Goal: Transaction & Acquisition: Book appointment/travel/reservation

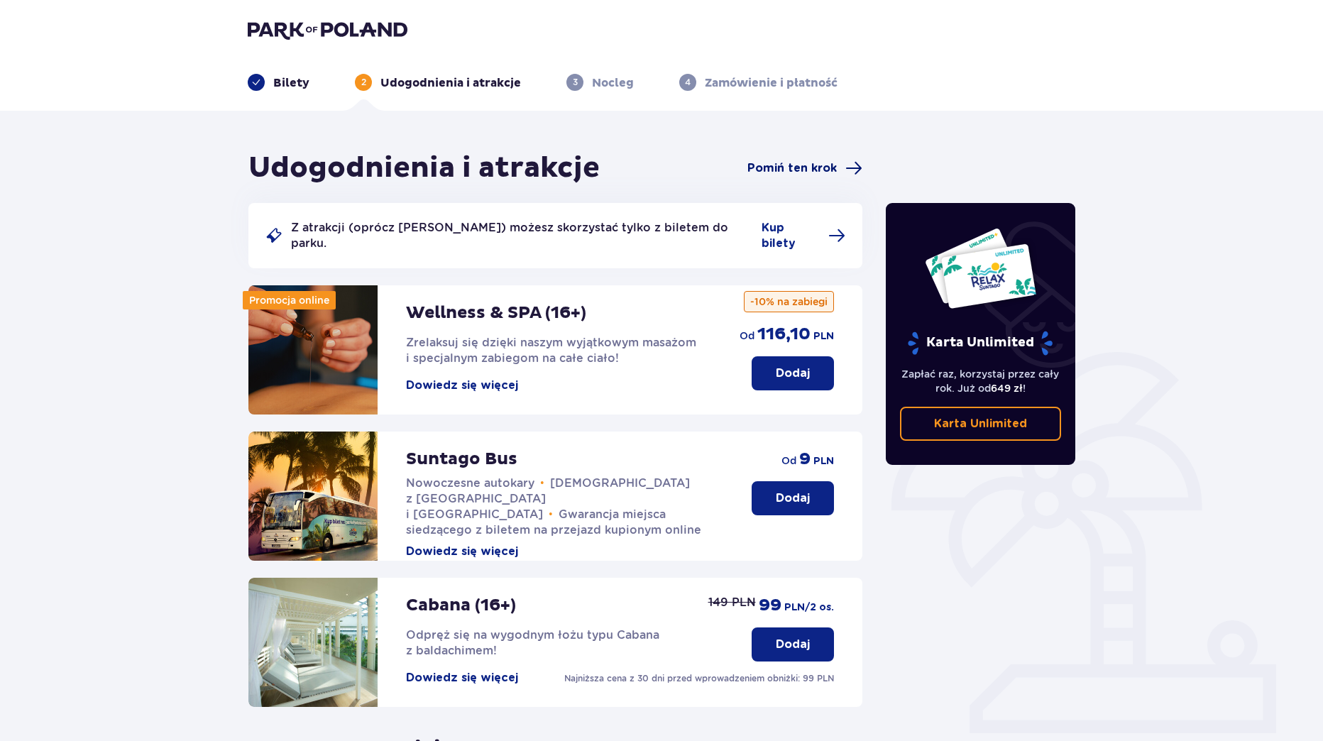
click at [801, 162] on span "Pomiń ten krok" at bounding box center [791, 168] width 89 height 16
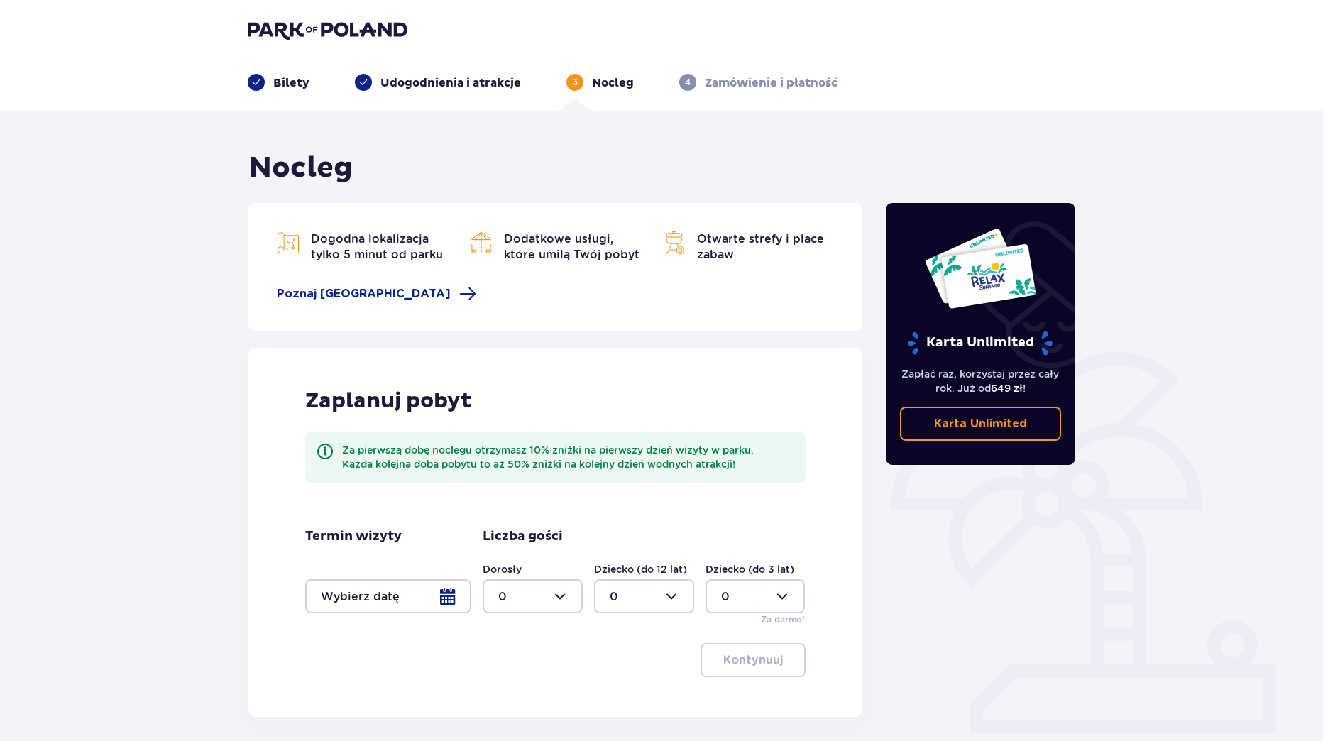
click at [309, 28] on img at bounding box center [328, 30] width 160 height 20
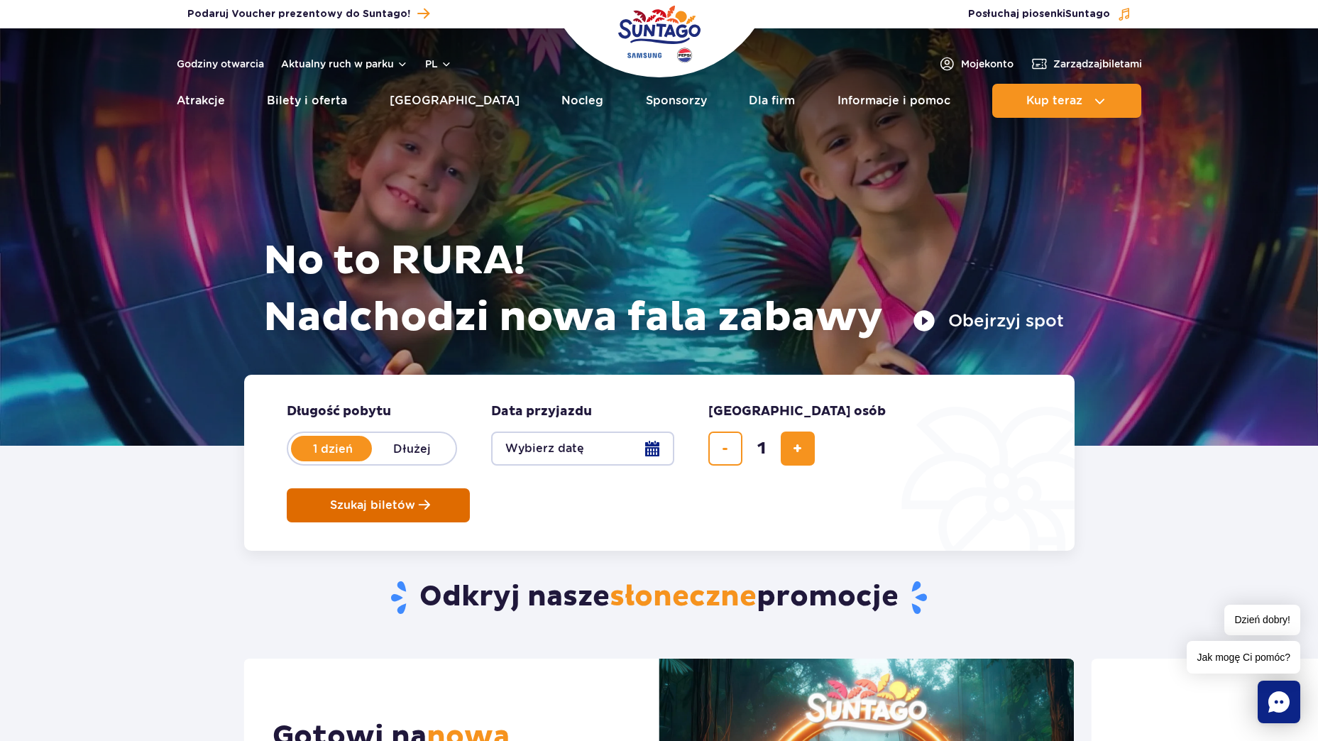
click at [796, 449] on span "dodaj bilet" at bounding box center [797, 449] width 9 height 0
type input "2"
click at [415, 499] on span "Szukaj biletów" at bounding box center [372, 505] width 85 height 13
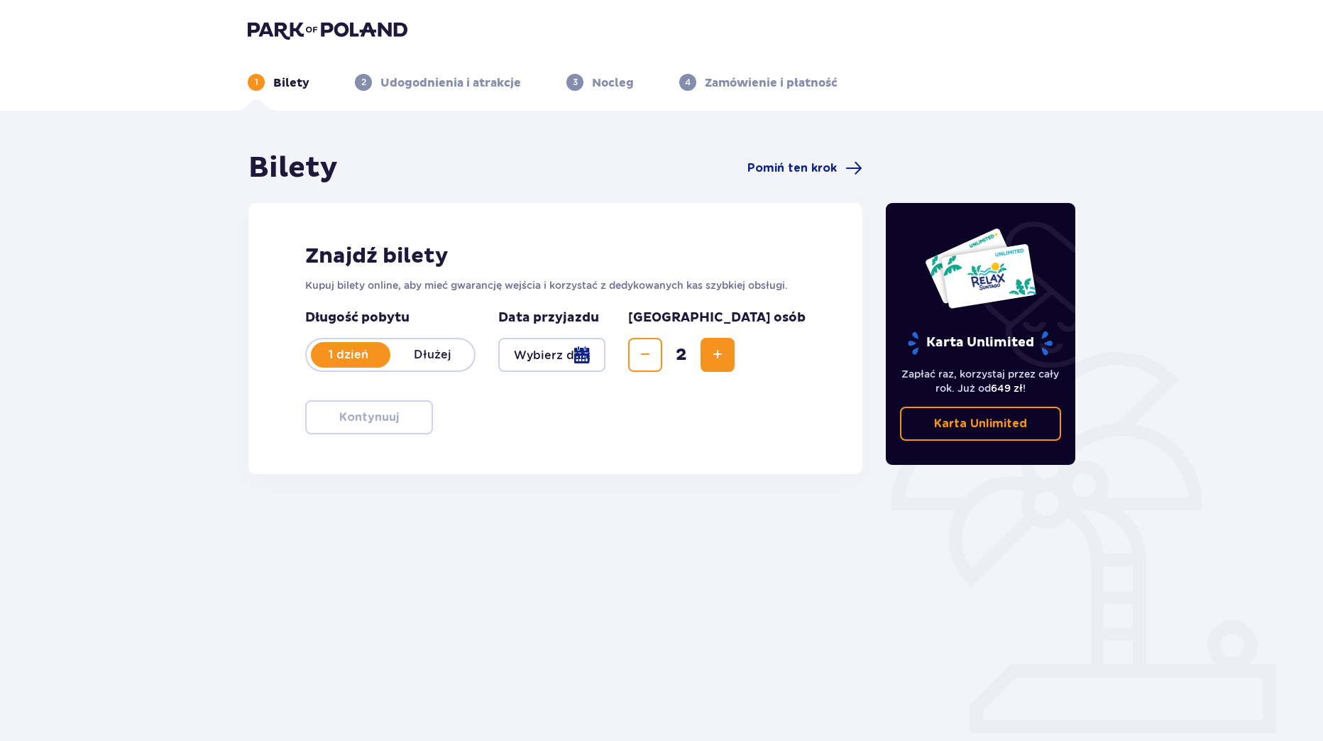
click at [572, 356] on div at bounding box center [551, 355] width 107 height 34
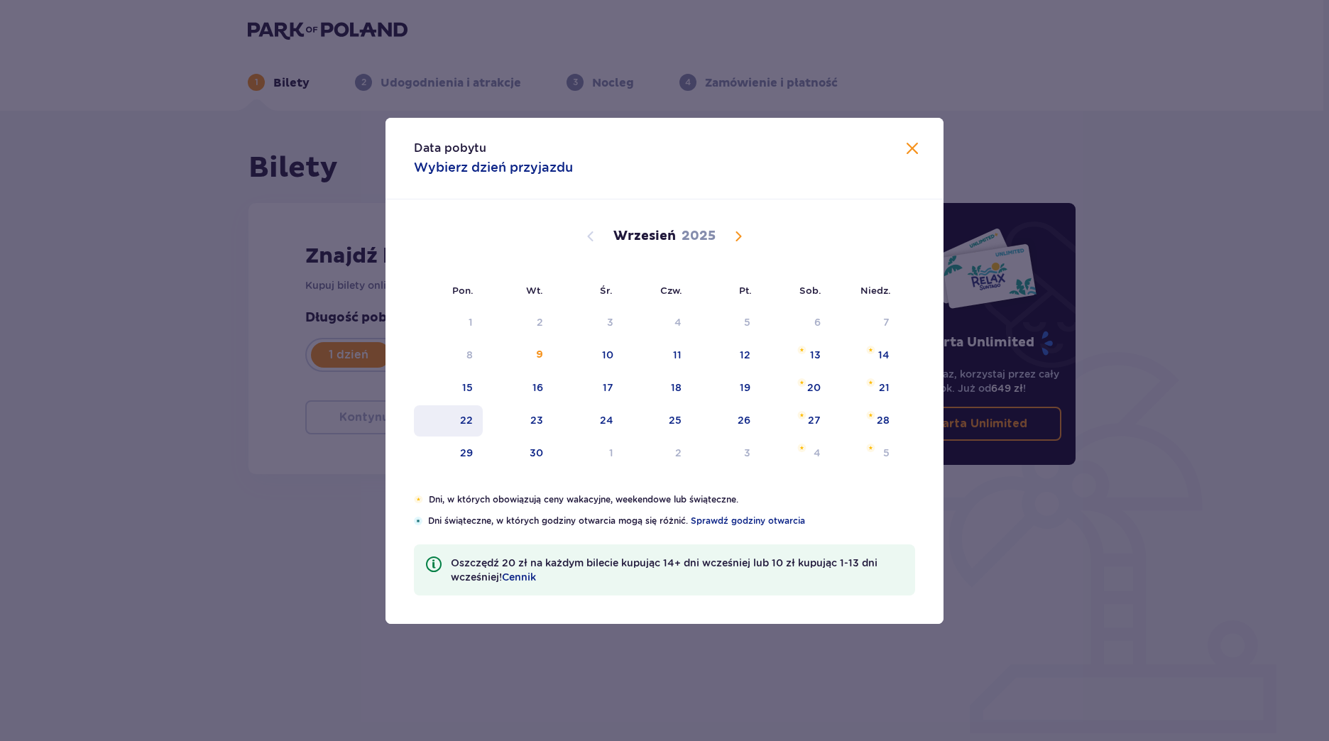
click at [590, 348] on div "10" at bounding box center [588, 355] width 70 height 31
type input "10.09.25"
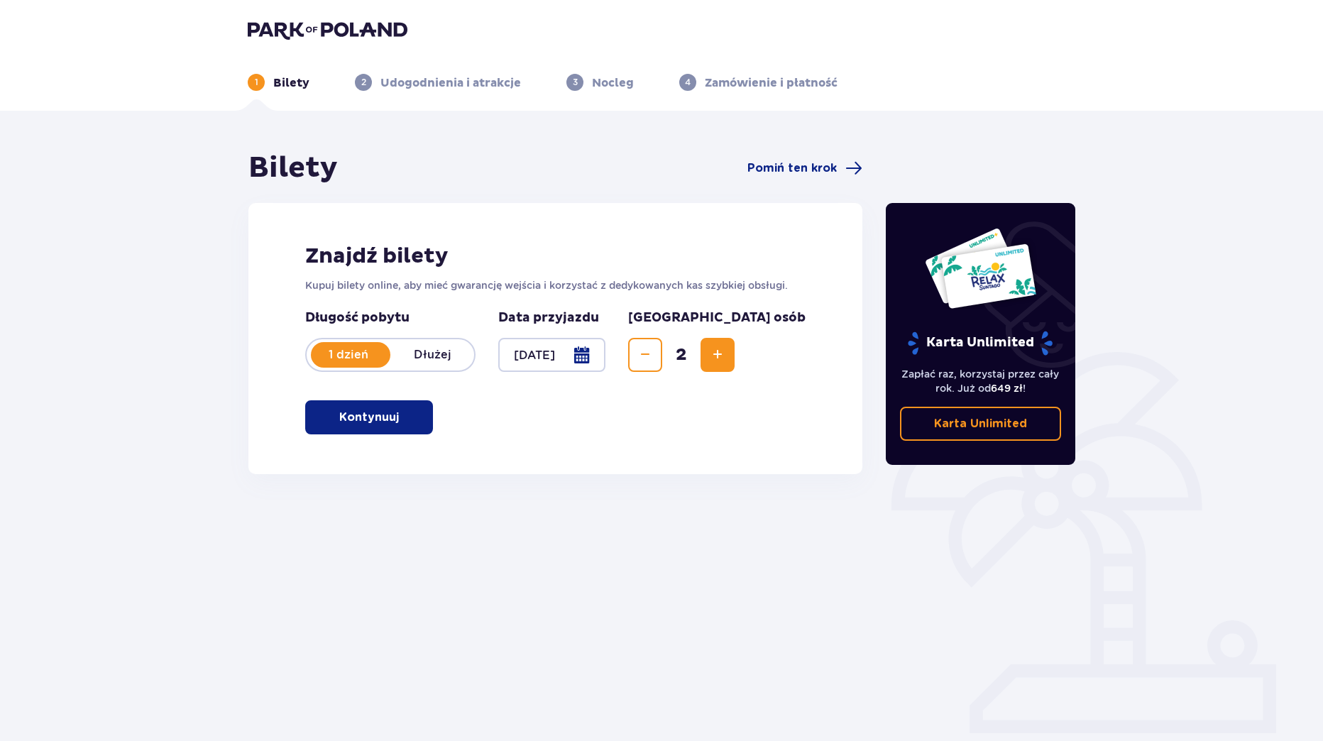
click at [359, 429] on button "Kontynuuj" at bounding box center [369, 417] width 128 height 34
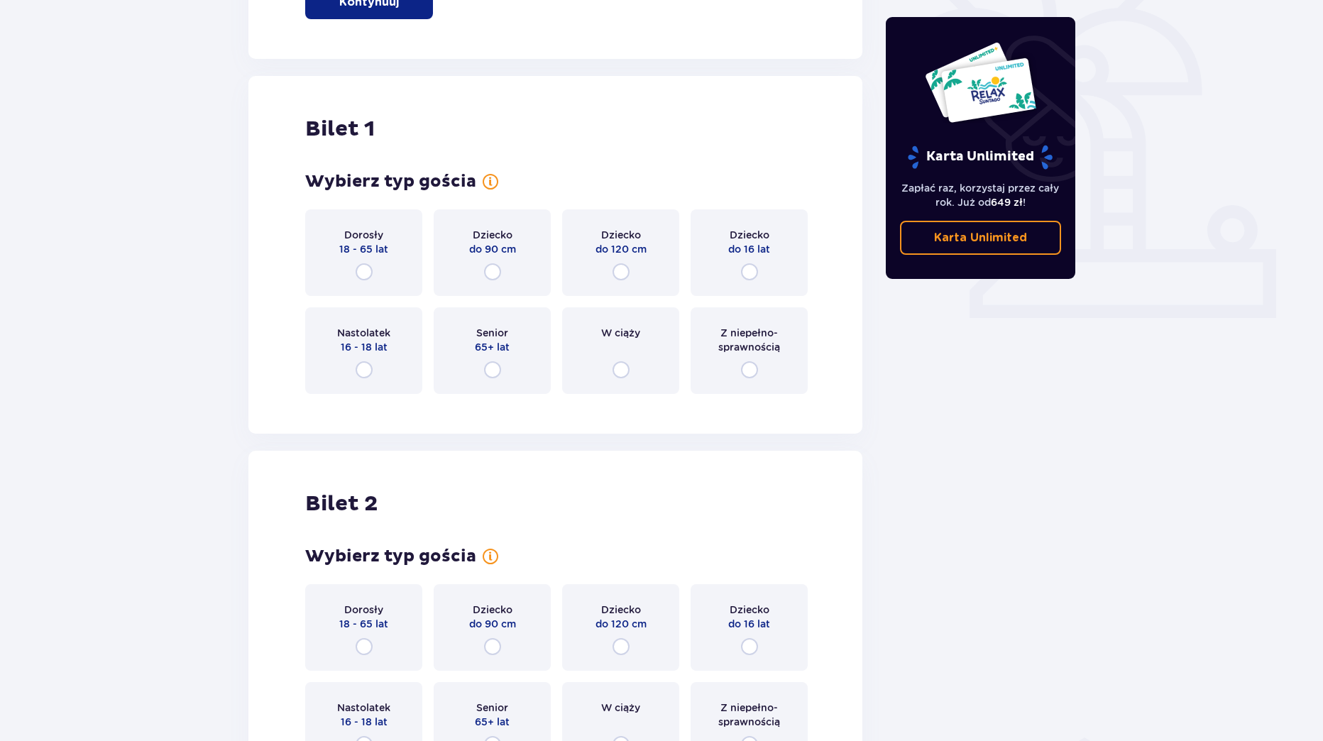
scroll to position [474, 0]
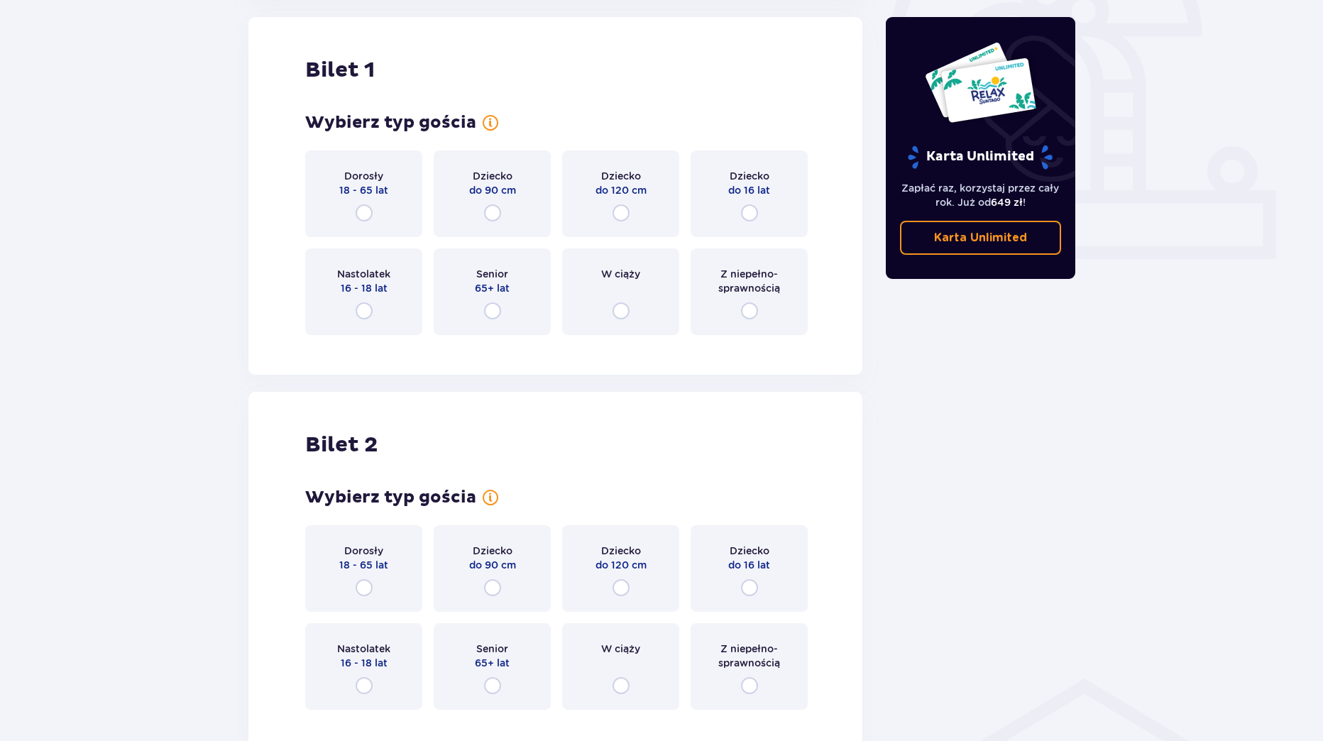
click at [375, 209] on div "Dorosły 18 - 65 lat" at bounding box center [363, 193] width 117 height 87
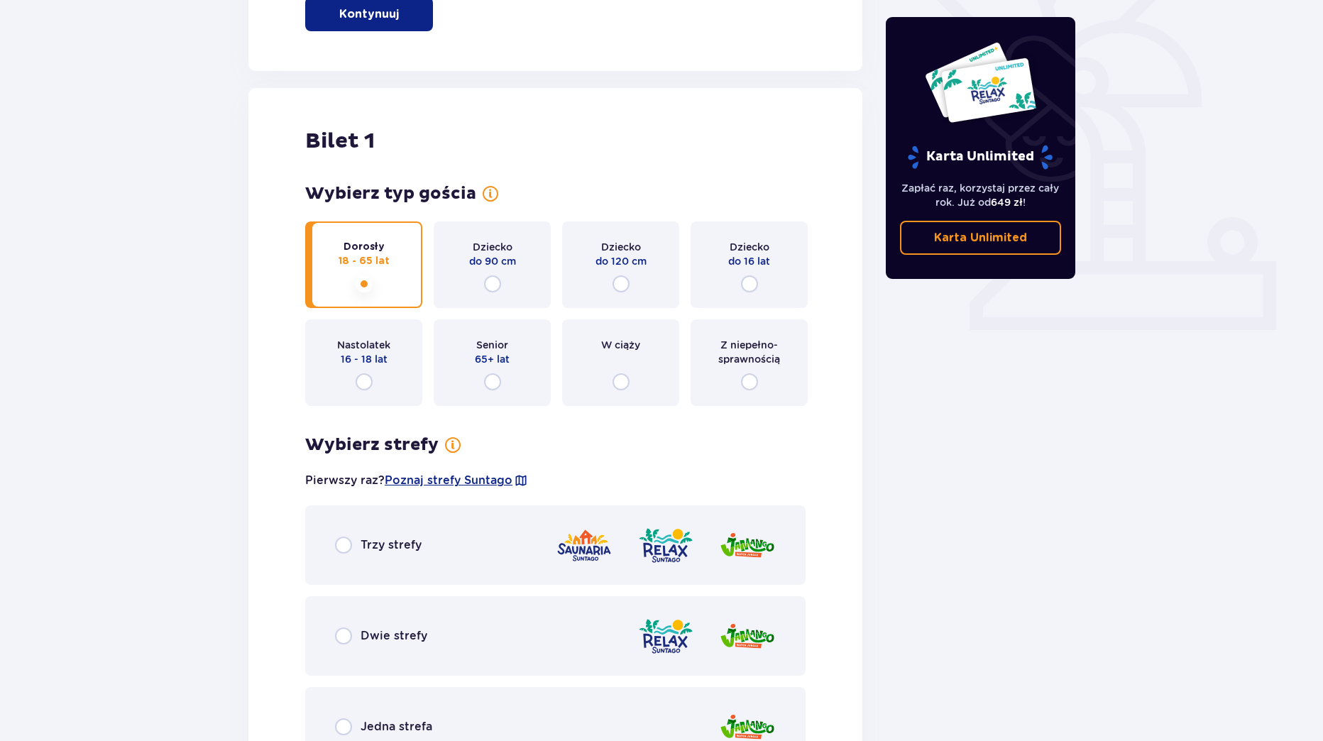
scroll to position [0, 0]
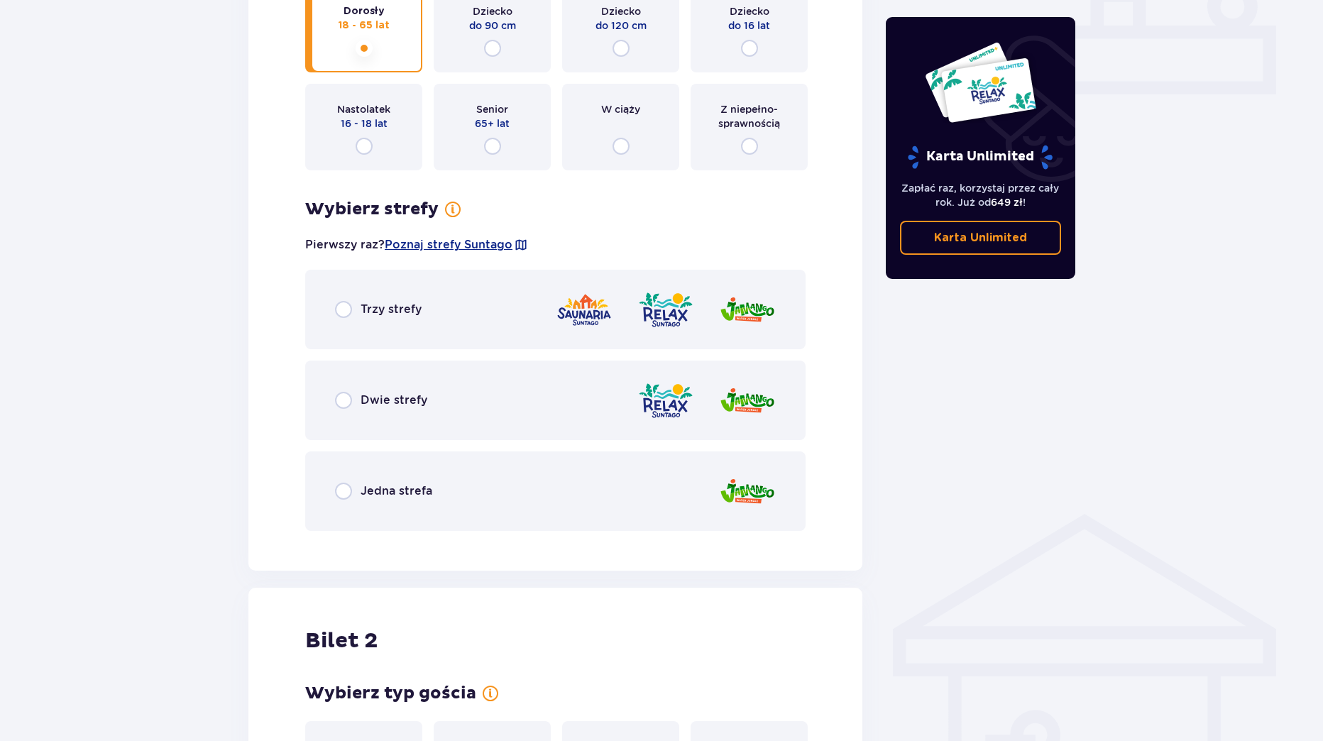
drag, startPoint x: 373, startPoint y: 408, endPoint x: 358, endPoint y: 409, distance: 14.2
click at [373, 407] on p "Dwie strefy" at bounding box center [394, 400] width 67 height 16
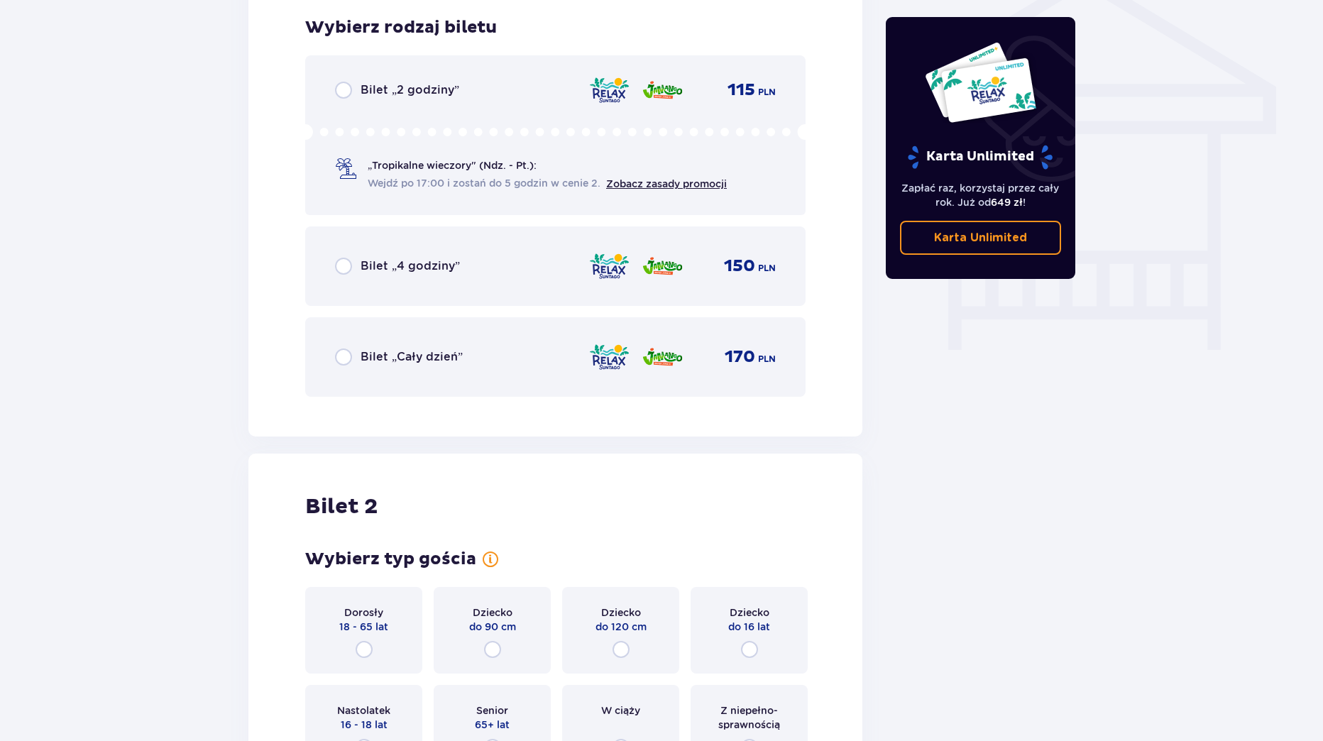
scroll to position [968, 0]
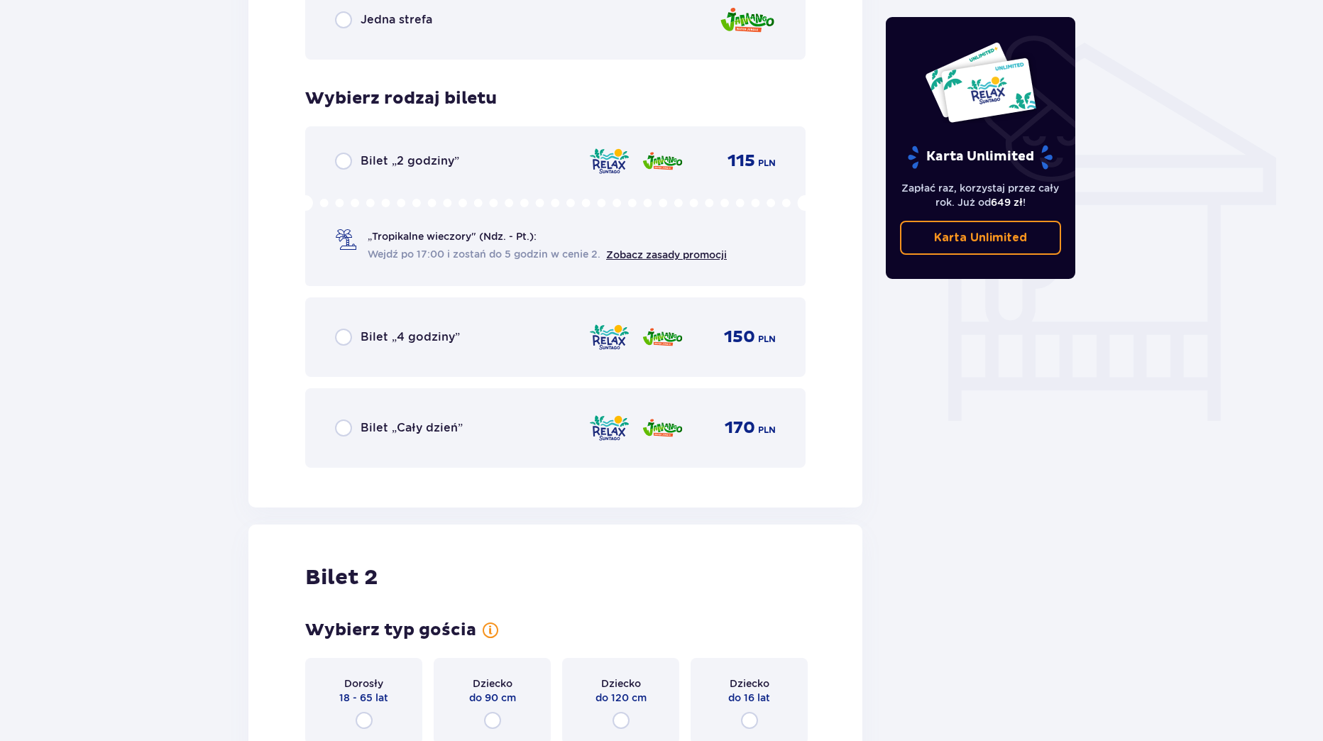
click at [380, 325] on div "Bilet „4 godziny” 150 PLN" at bounding box center [555, 337] width 441 height 30
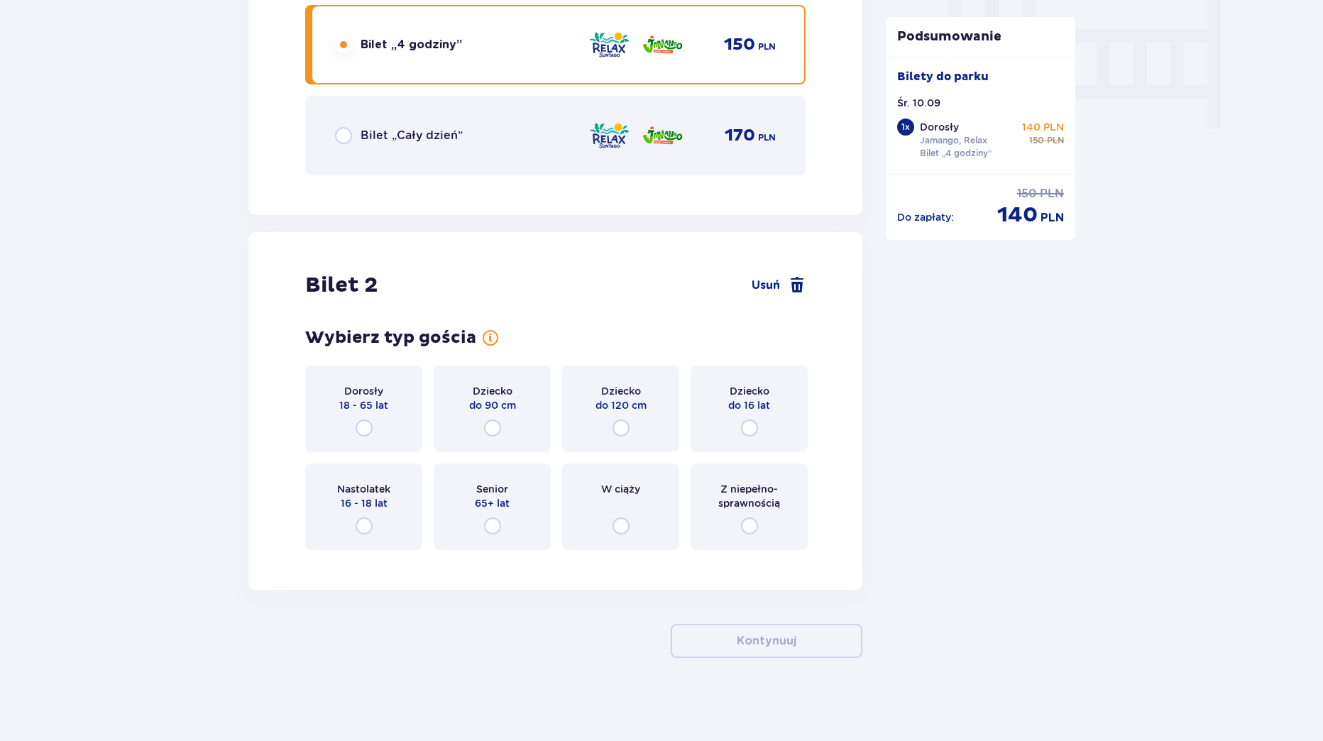
scroll to position [1404, 0]
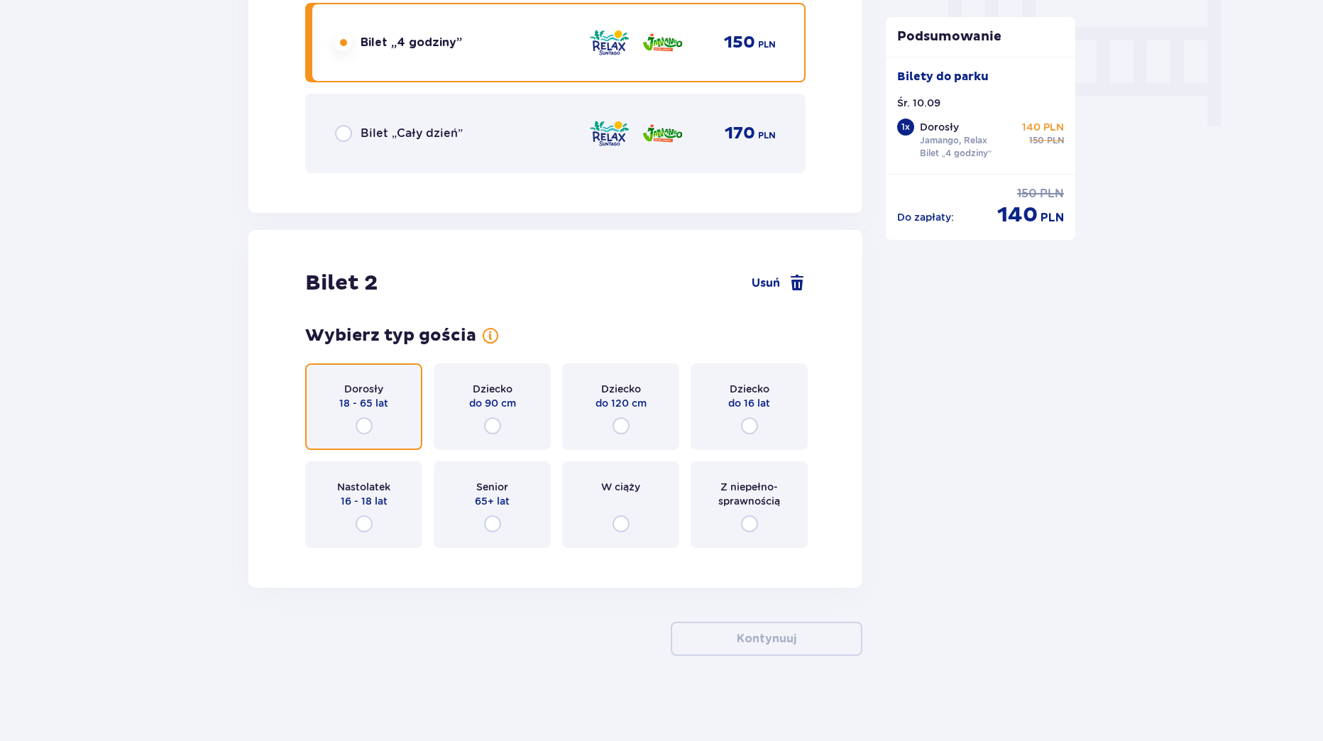
click at [372, 427] on input "radio" at bounding box center [364, 425] width 17 height 17
radio input "true"
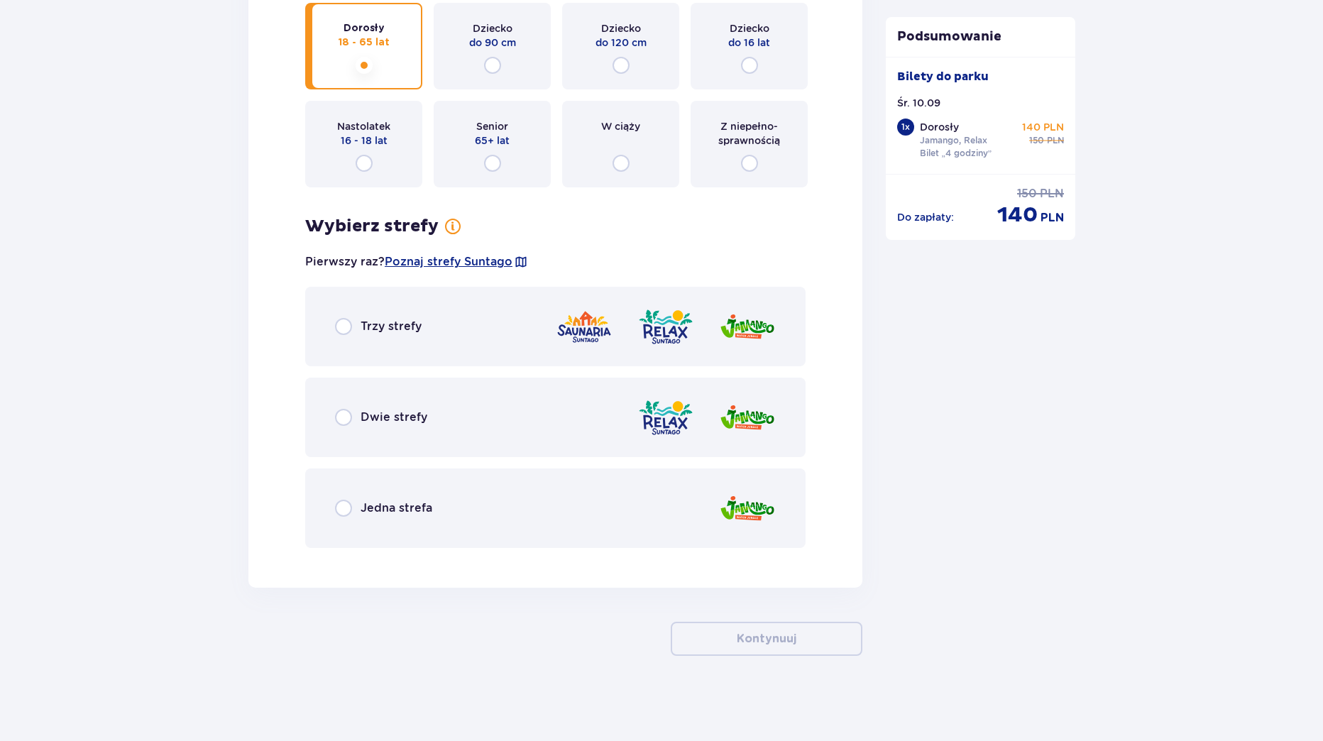
click at [428, 421] on div "Dwie strefy" at bounding box center [555, 417] width 500 height 79
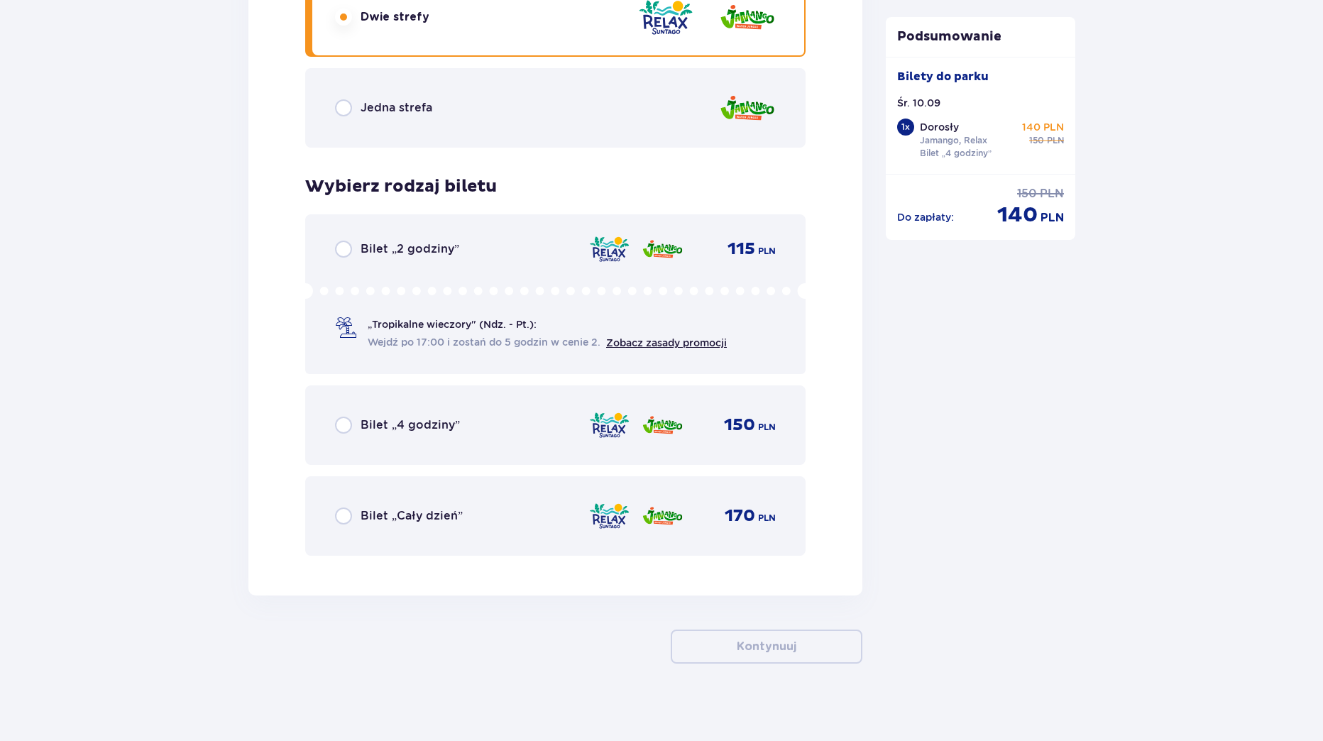
scroll to position [2173, 0]
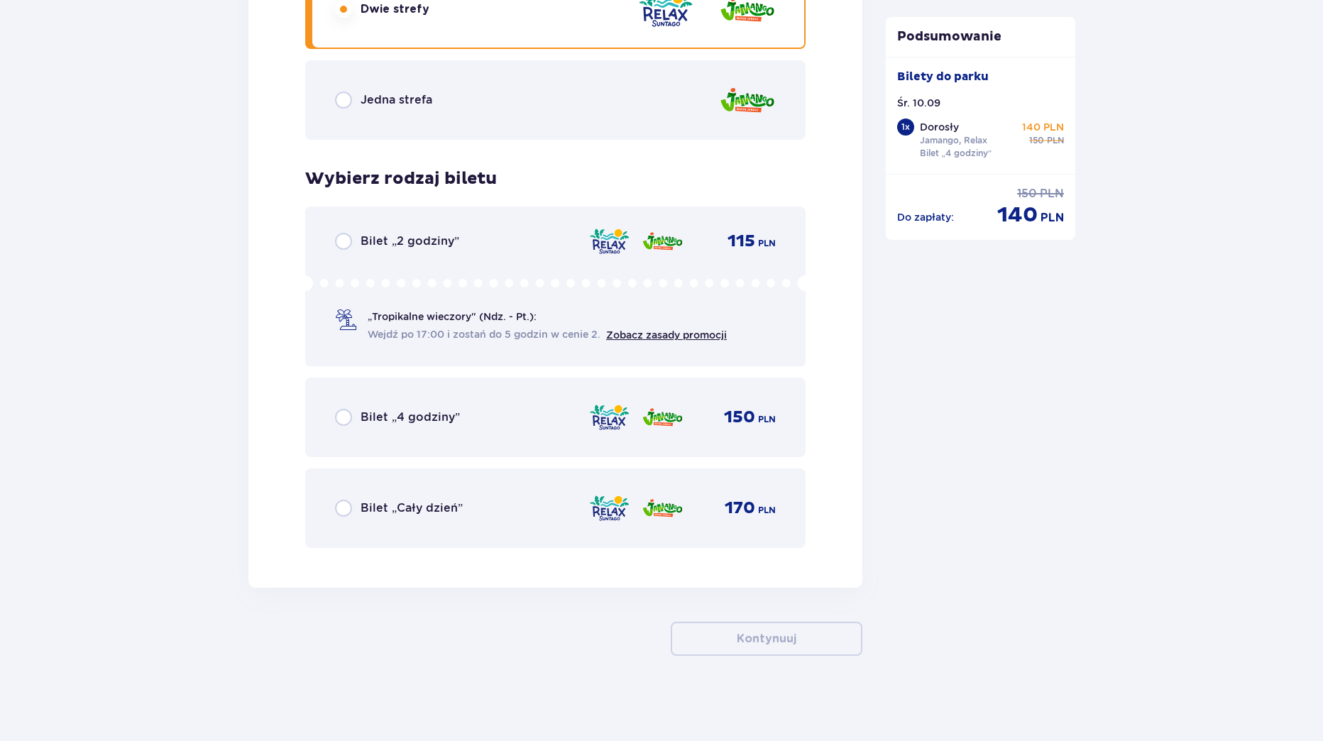
click at [455, 427] on div "Bilet „4 godziny” 150 PLN" at bounding box center [555, 417] width 441 height 30
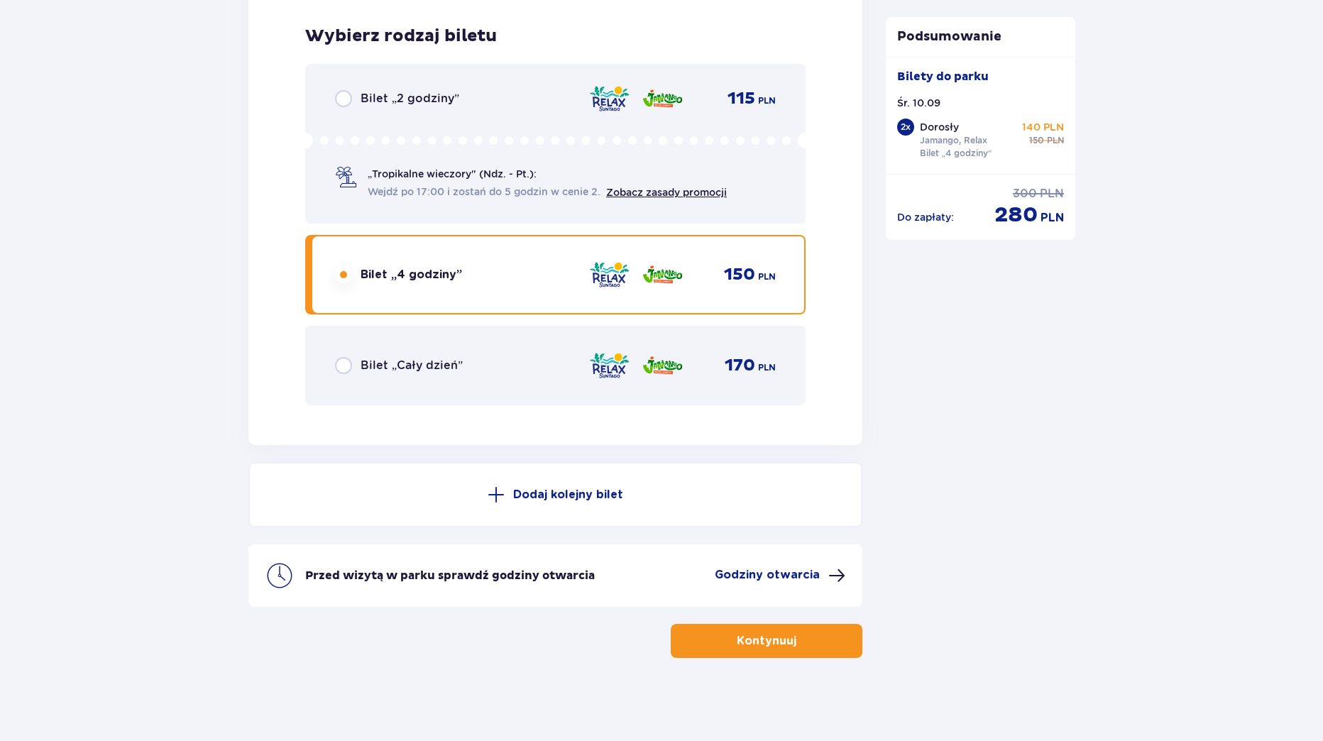
scroll to position [2318, 0]
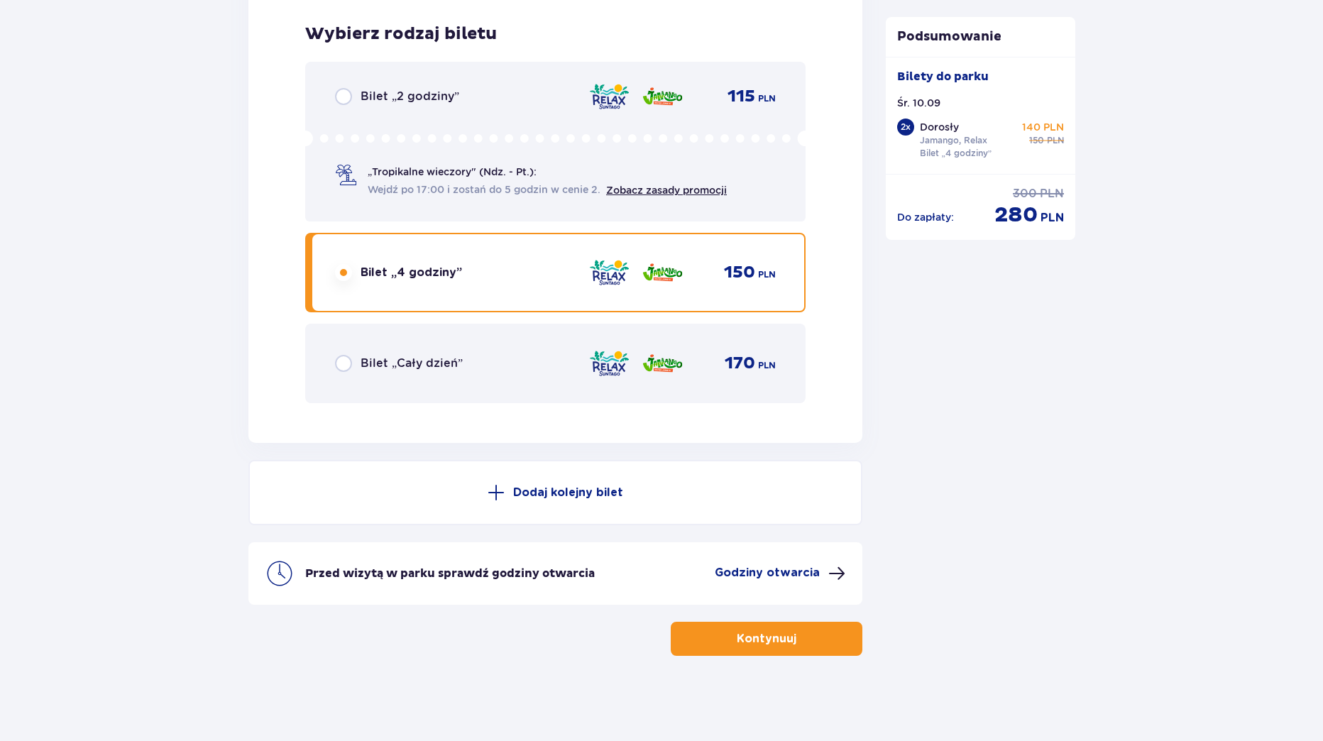
click at [563, 495] on p "Dodaj kolejny bilet" at bounding box center [568, 493] width 110 height 16
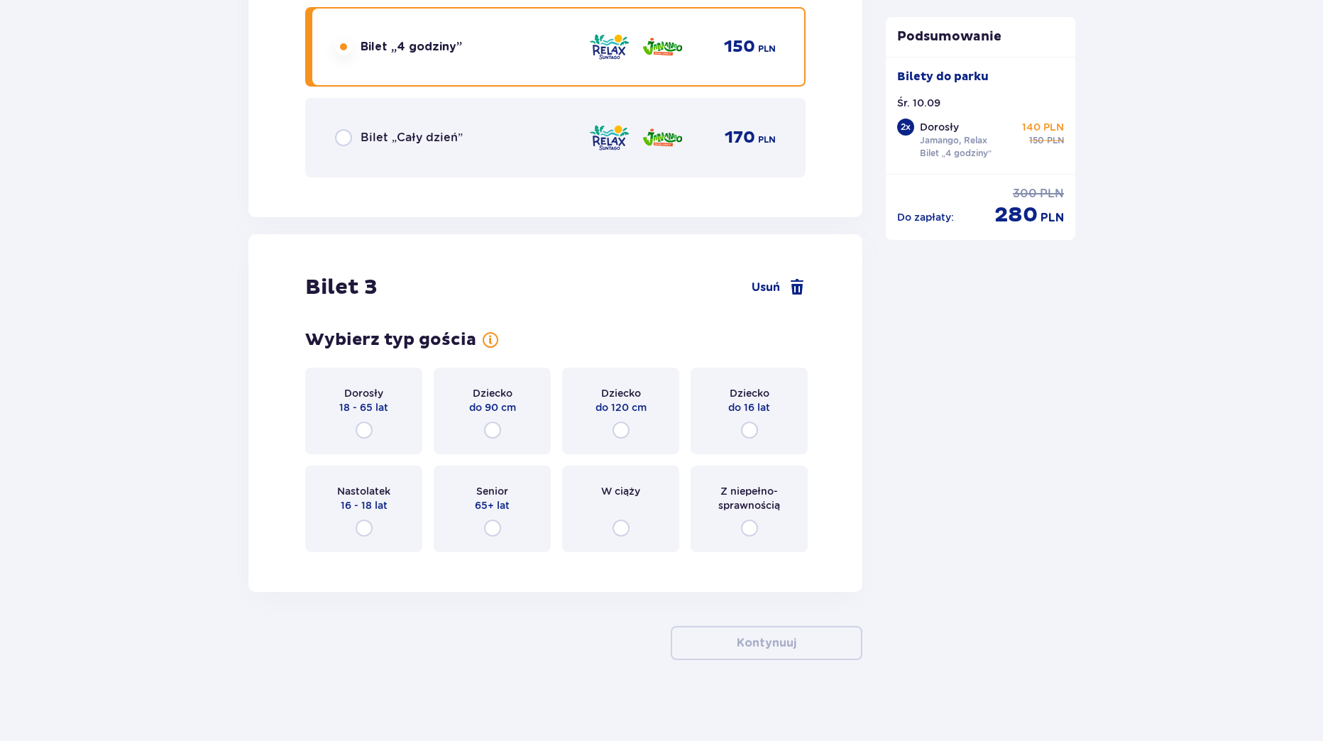
scroll to position [2720, 0]
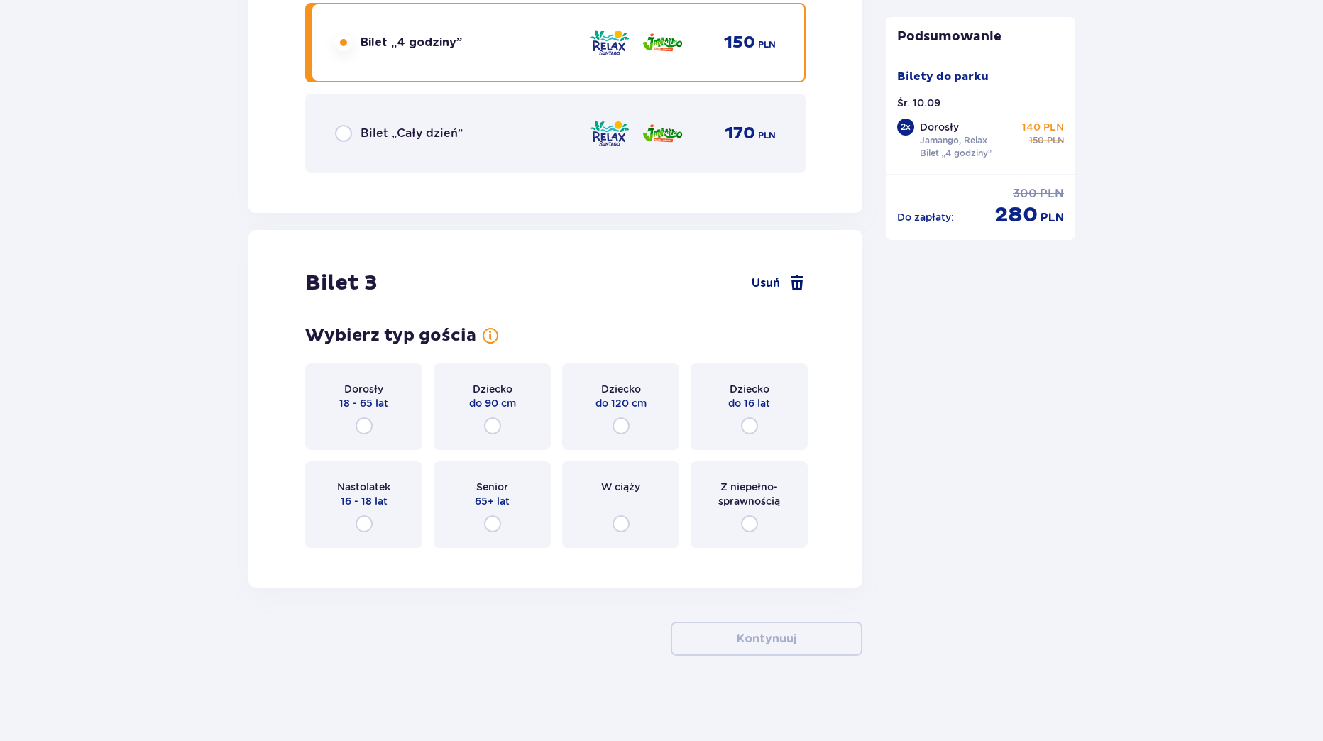
click at [803, 286] on span at bounding box center [796, 283] width 17 height 17
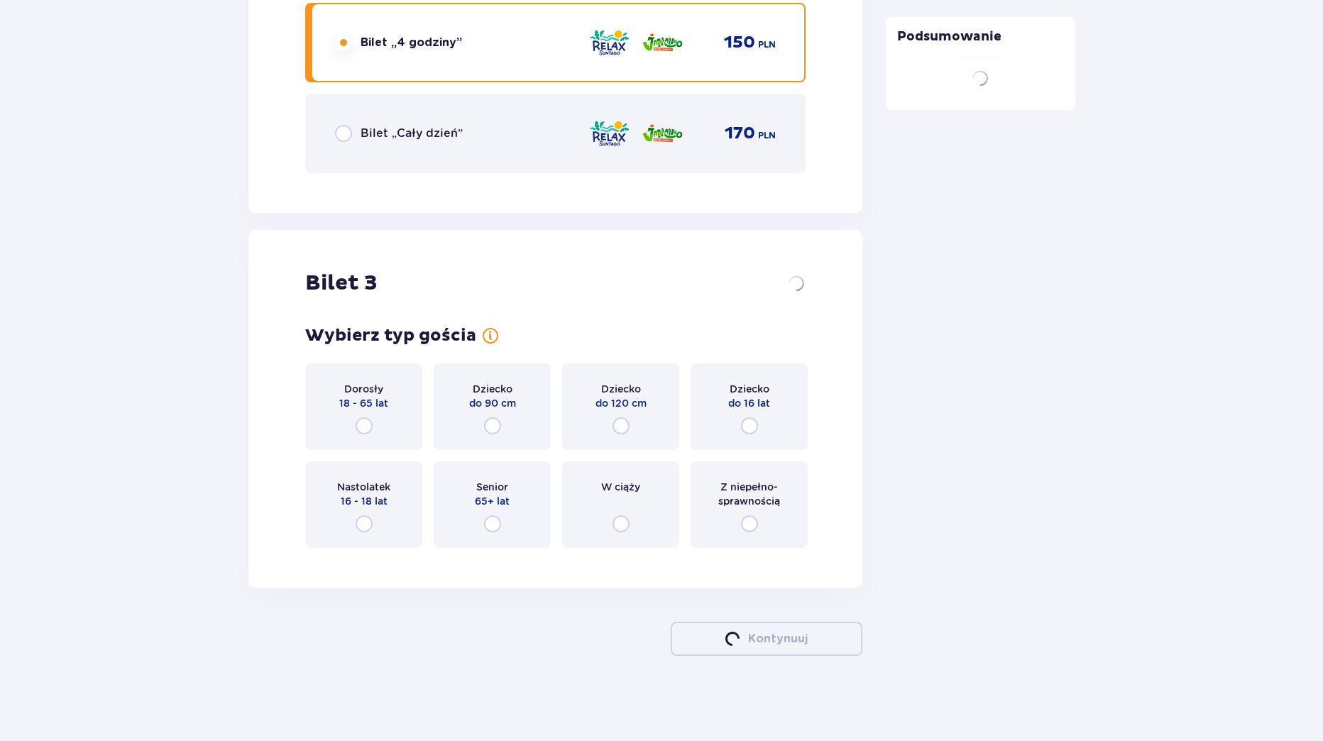
scroll to position [2318, 0]
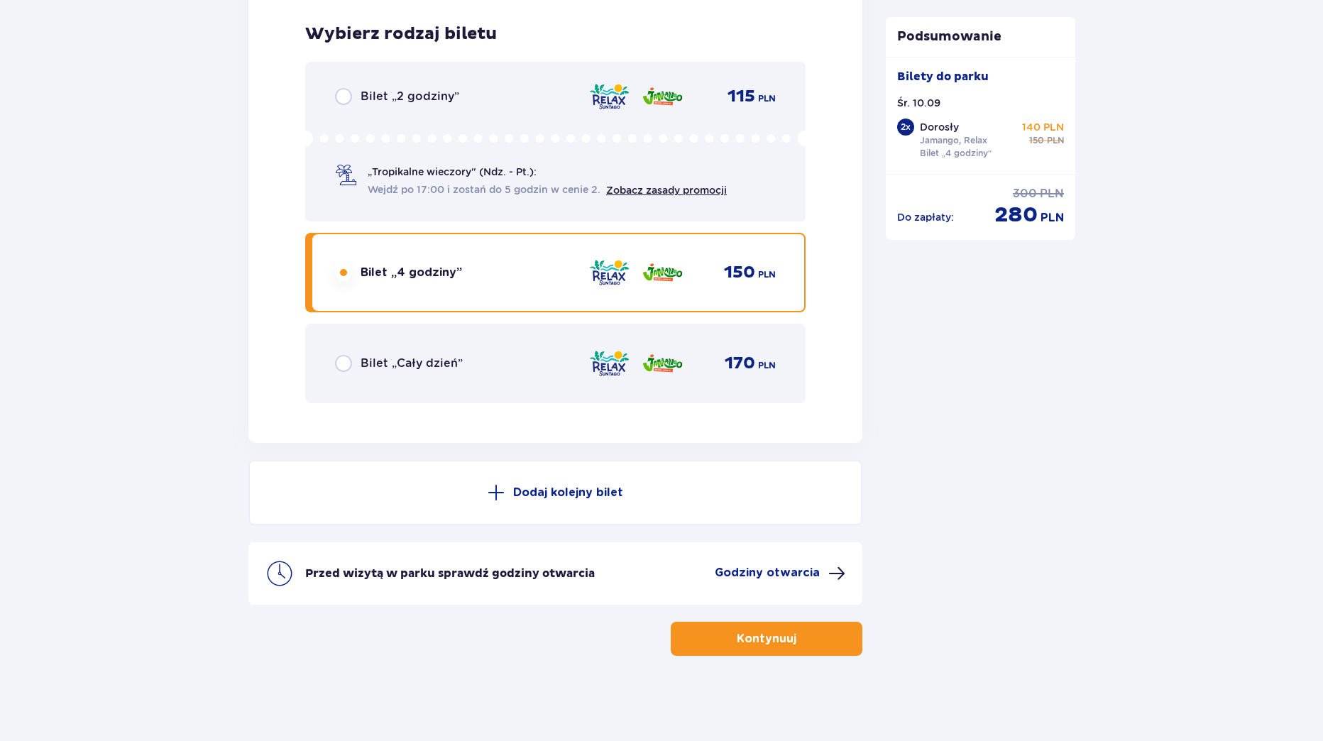
click at [782, 639] on p "Kontynuuj" at bounding box center [767, 639] width 60 height 16
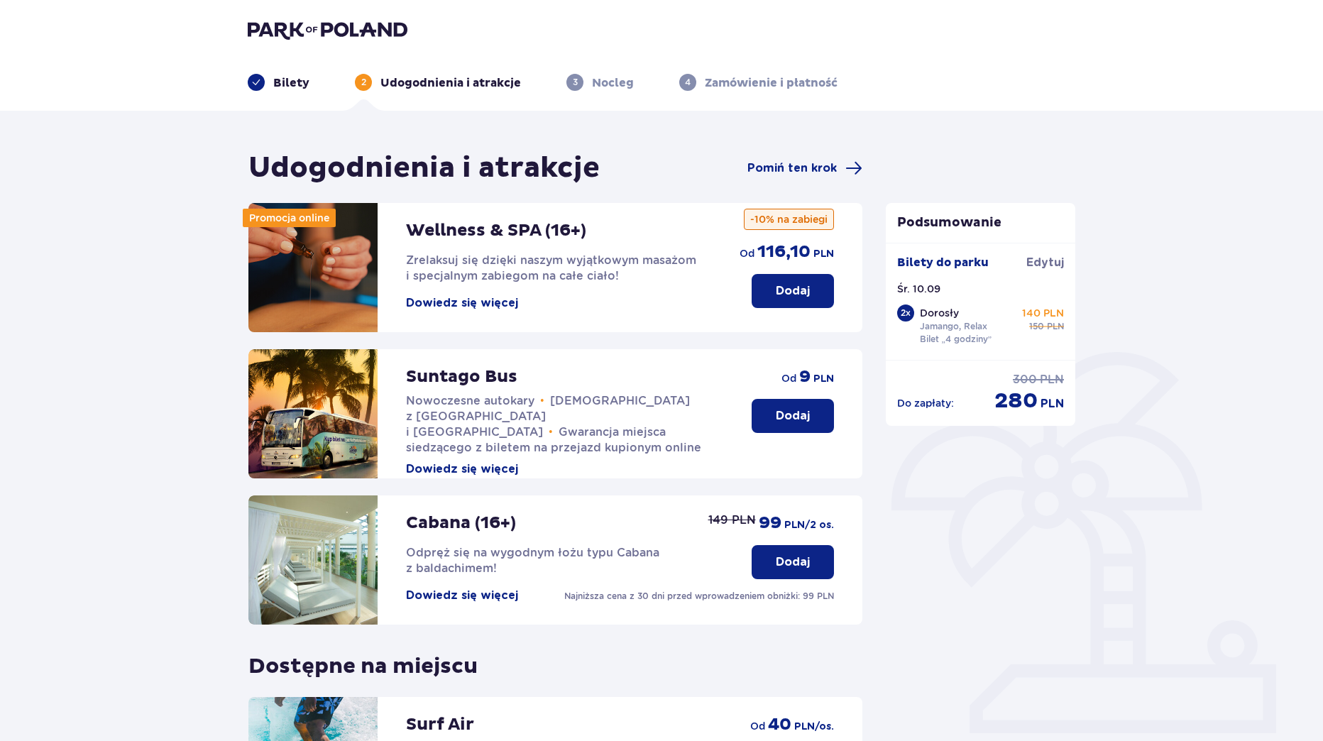
scroll to position [142, 0]
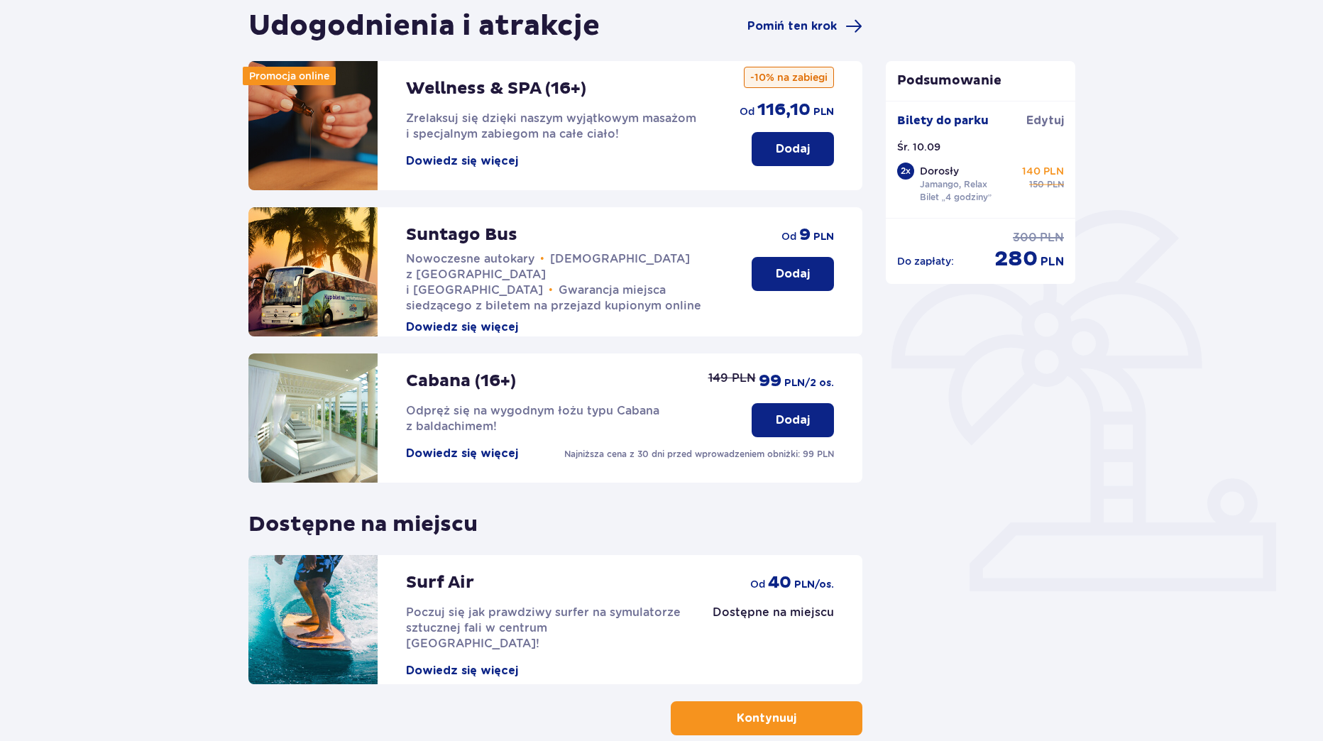
click at [798, 276] on p "Dodaj" at bounding box center [793, 274] width 34 height 16
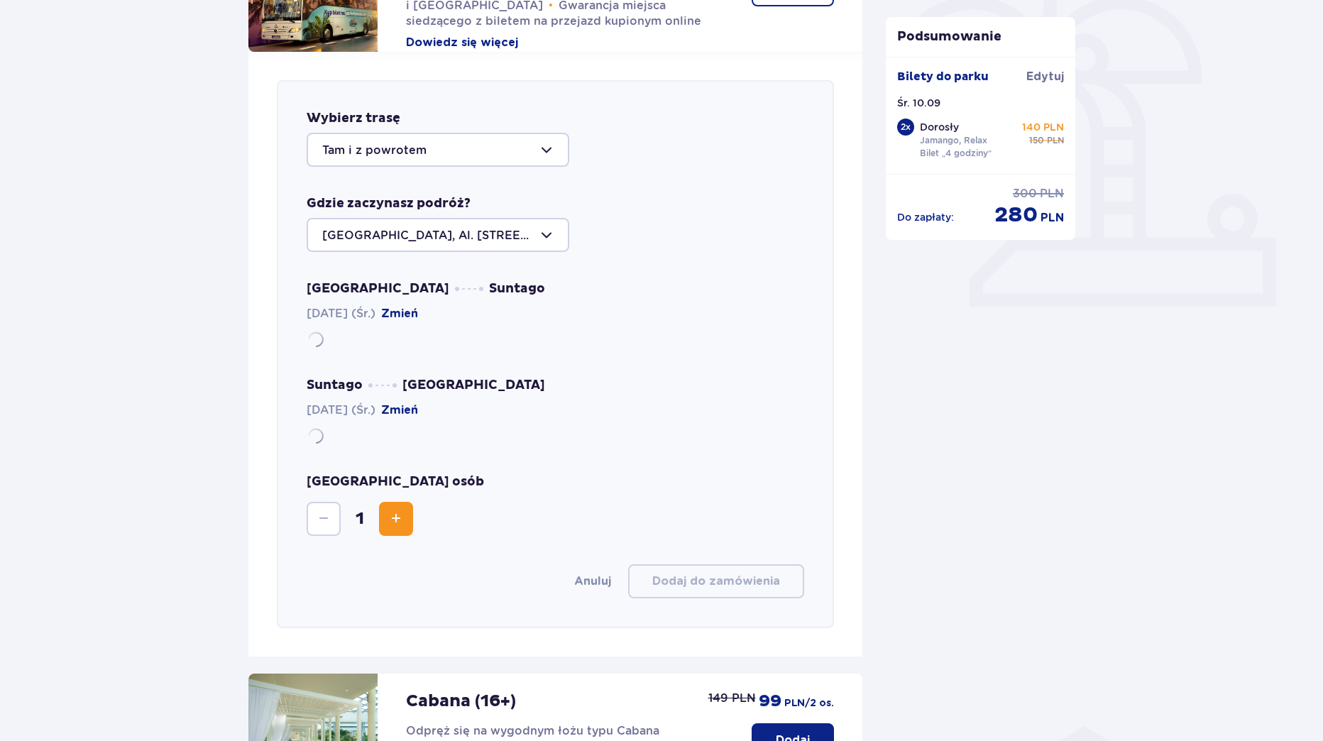
scroll to position [490, 0]
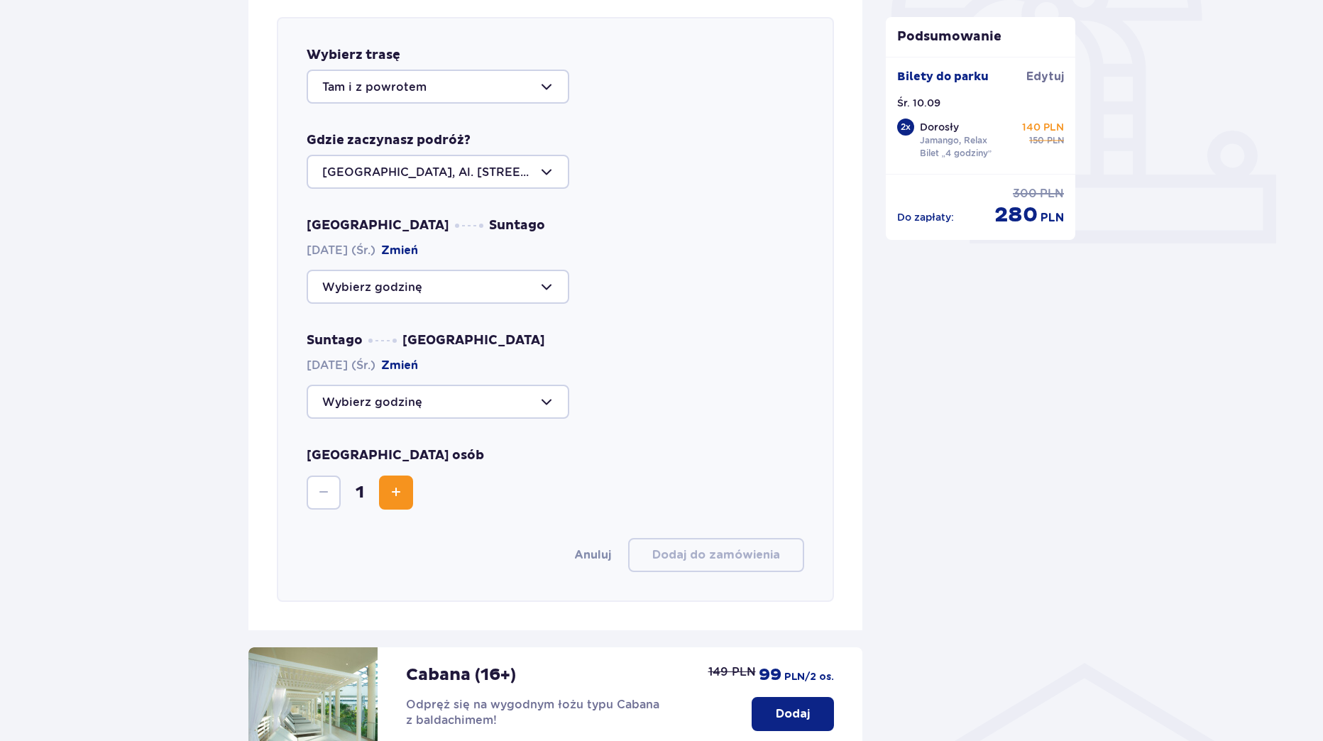
click at [507, 88] on div at bounding box center [438, 87] width 263 height 34
click at [478, 163] on div at bounding box center [438, 172] width 263 height 34
click at [418, 296] on div at bounding box center [438, 287] width 263 height 34
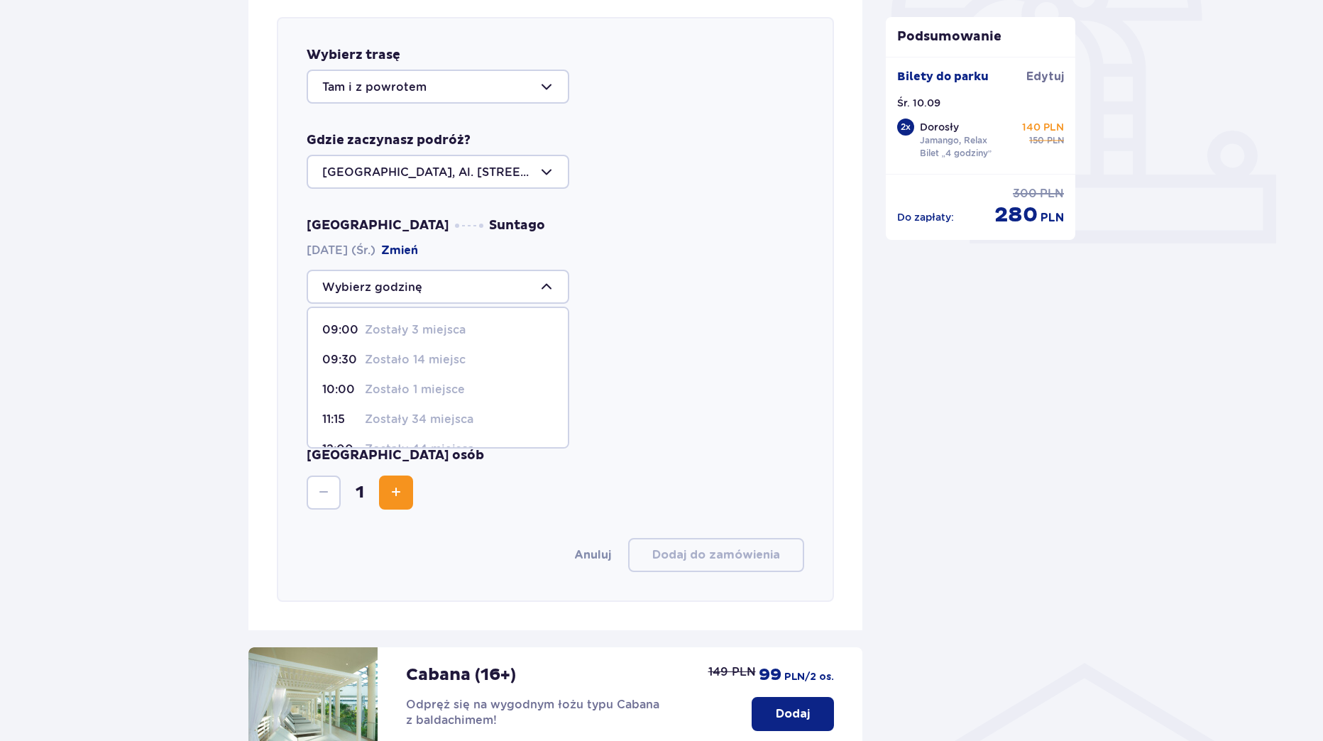
click at [351, 359] on p "09:30" at bounding box center [340, 360] width 37 height 16
type input "09:30"
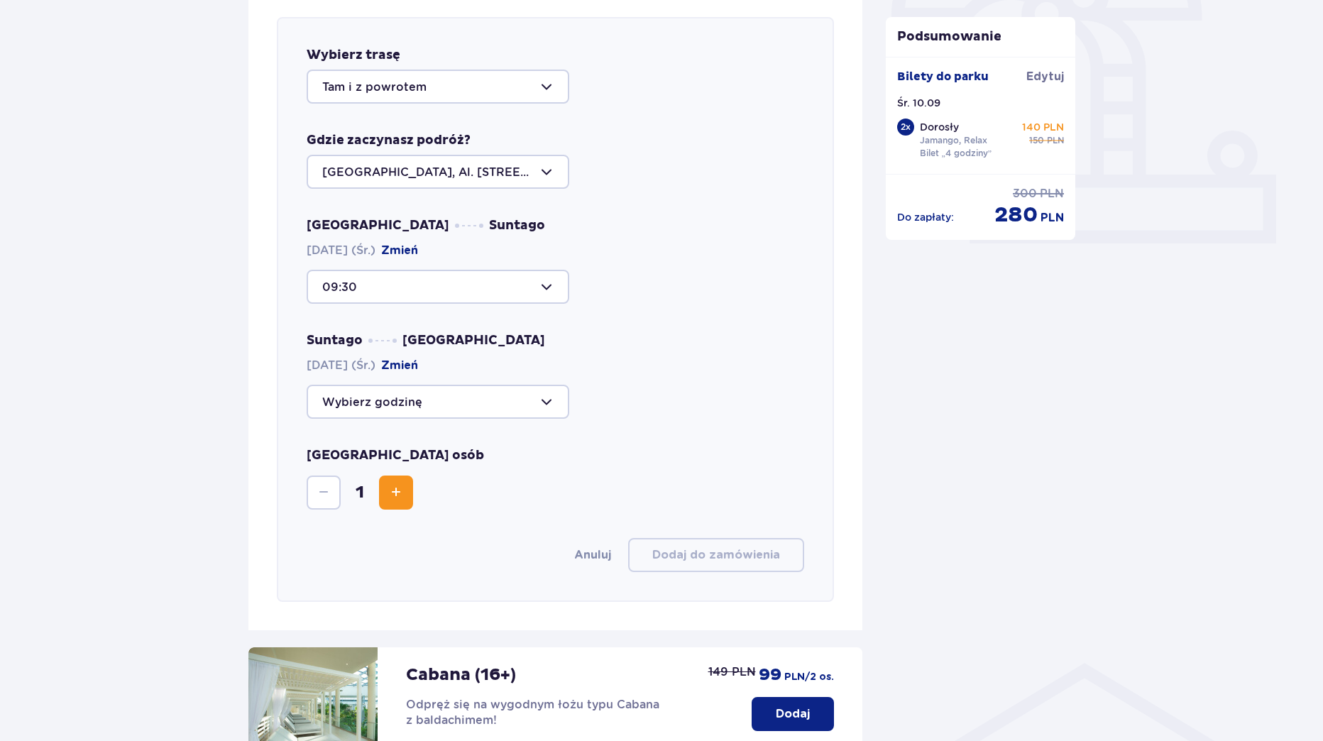
click at [480, 395] on div at bounding box center [438, 402] width 263 height 34
click at [427, 461] on p "Zostały 44 miejsca" at bounding box center [419, 460] width 109 height 16
type input "14:00"
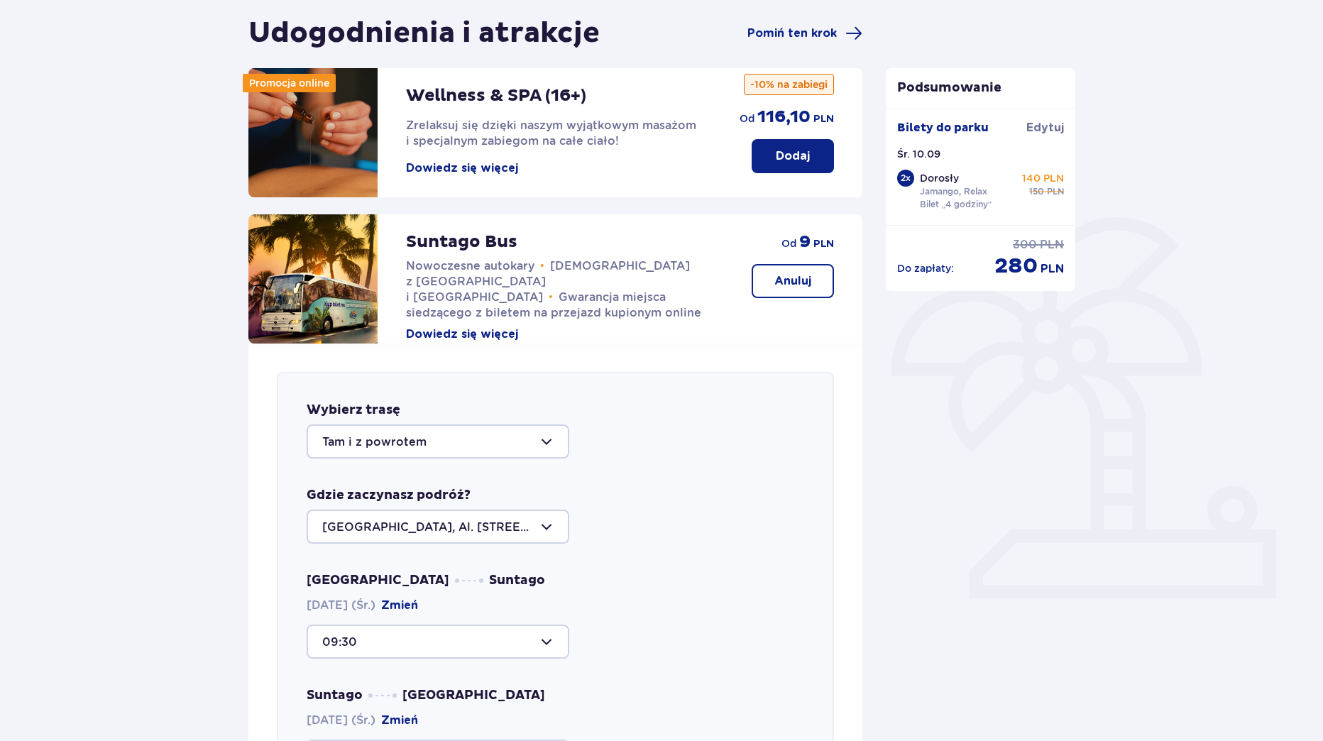
scroll to position [419, 0]
